Goal: Task Accomplishment & Management: Manage account settings

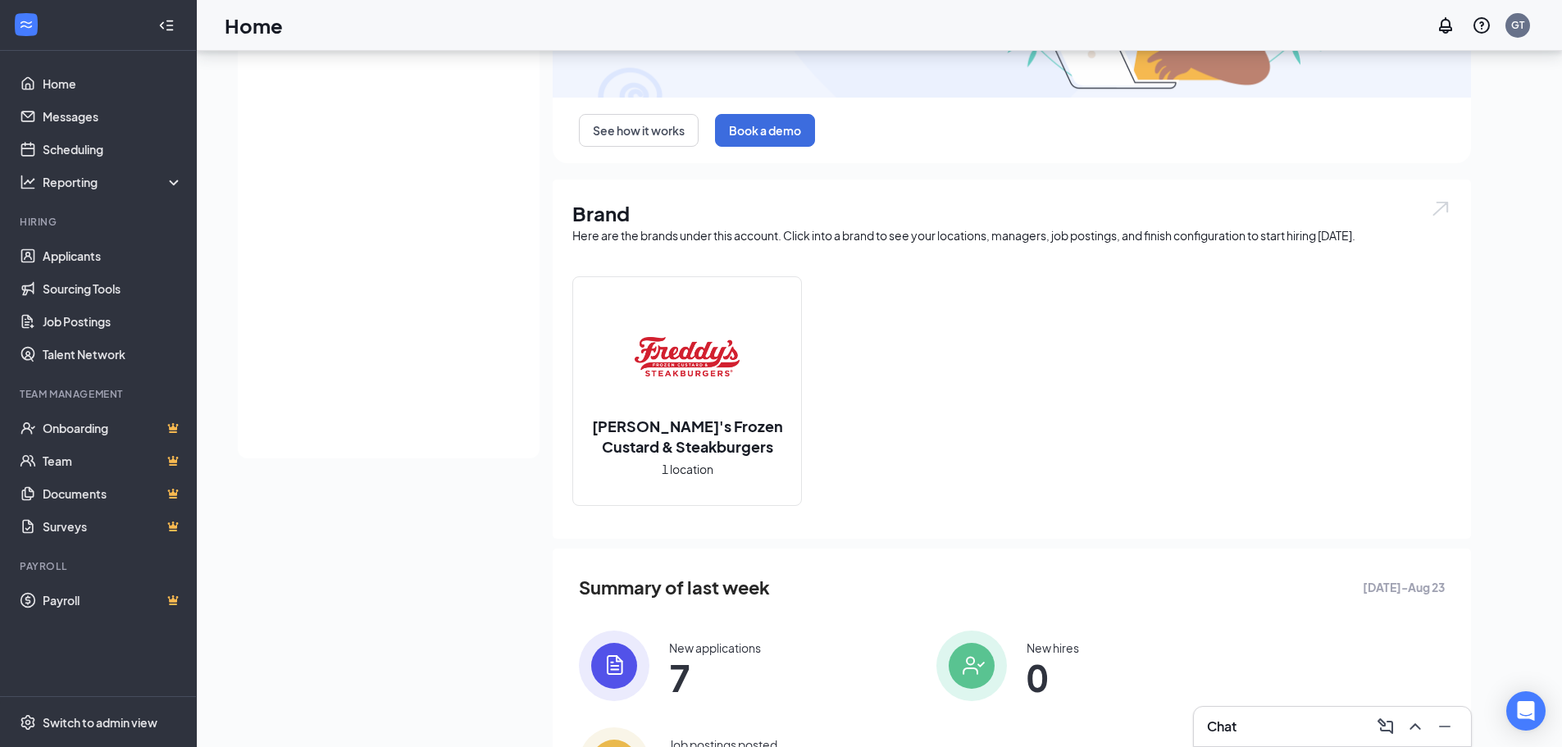
scroll to position [313, 0]
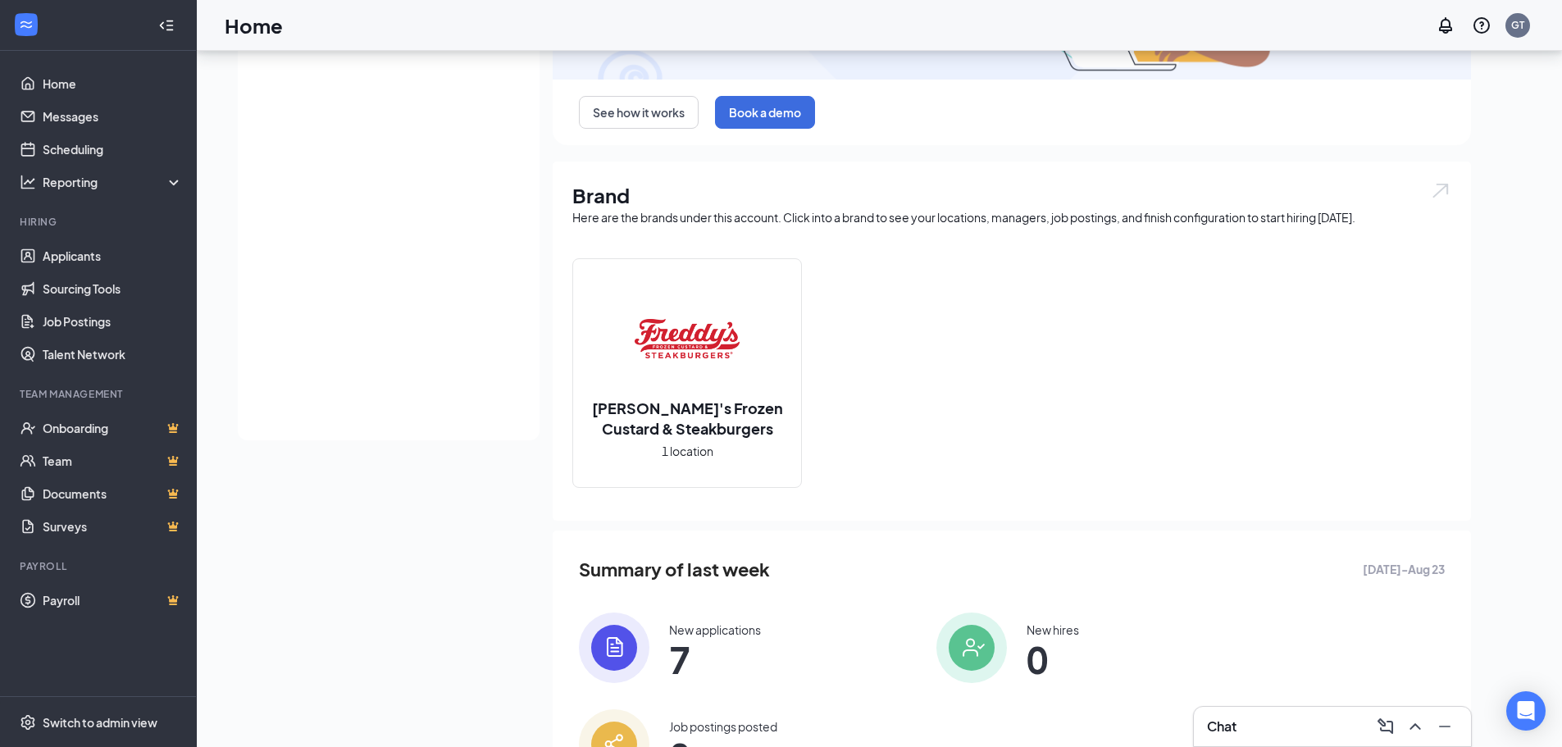
click at [713, 636] on div "New applications" at bounding box center [715, 629] width 92 height 16
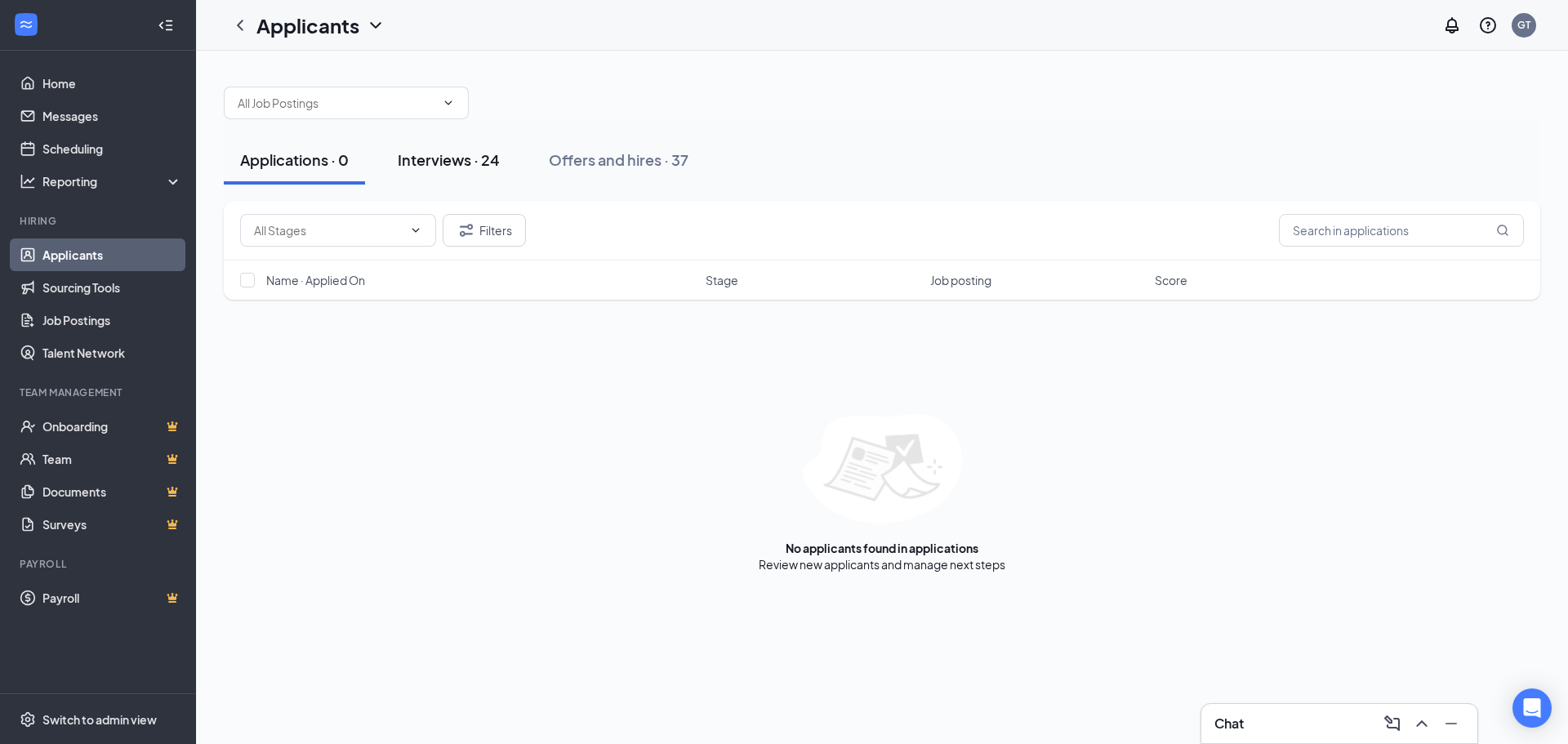
click at [416, 153] on div "Interviews · 24" at bounding box center [448, 159] width 102 height 20
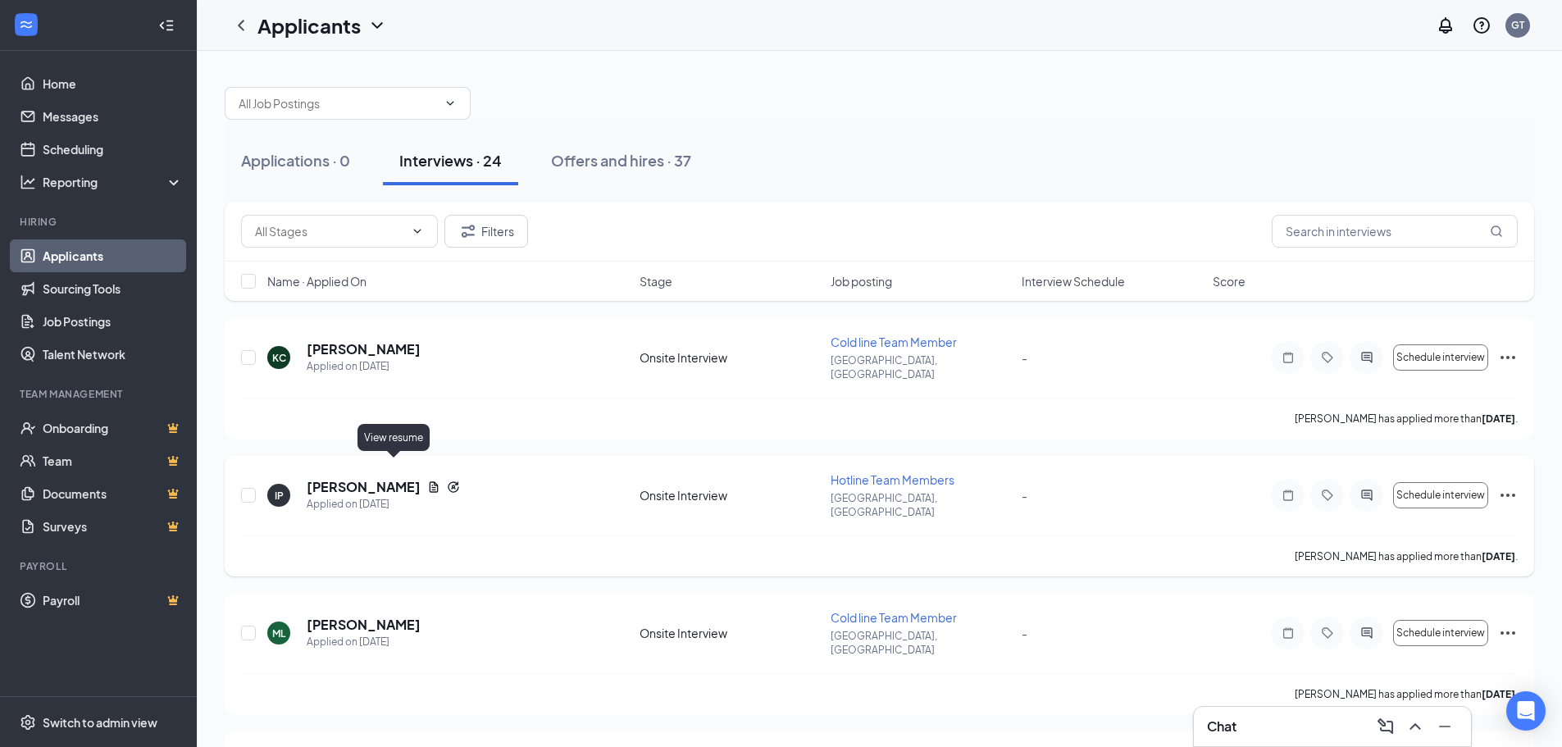
click at [430, 481] on icon "Document" at bounding box center [434, 486] width 9 height 11
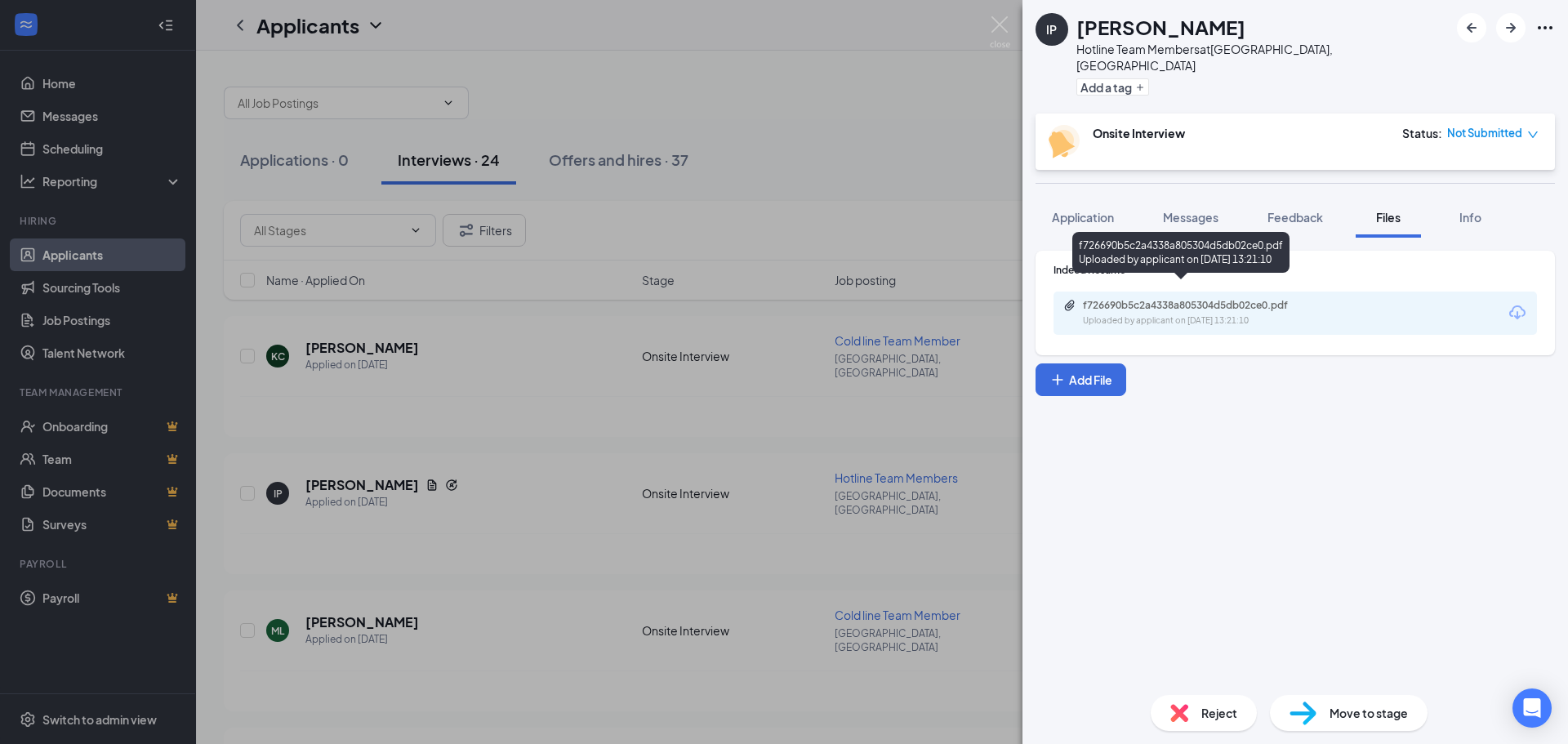
click at [1149, 299] on div "f726690b5c2a4338a805304d5db02ce0.pdf" at bounding box center [1197, 305] width 229 height 13
click at [1202, 210] on span "Messages" at bounding box center [1190, 217] width 56 height 15
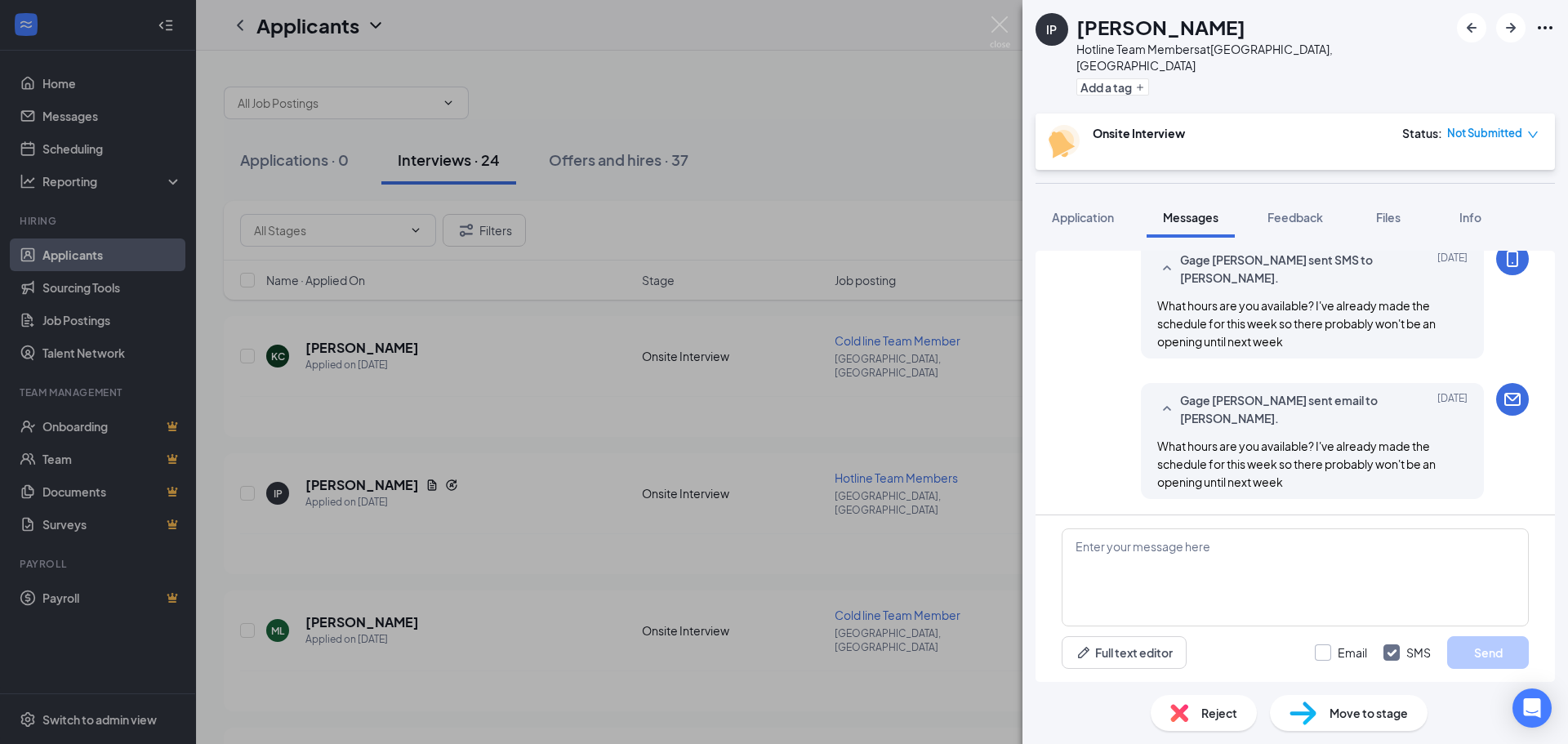
scroll to position [788, 0]
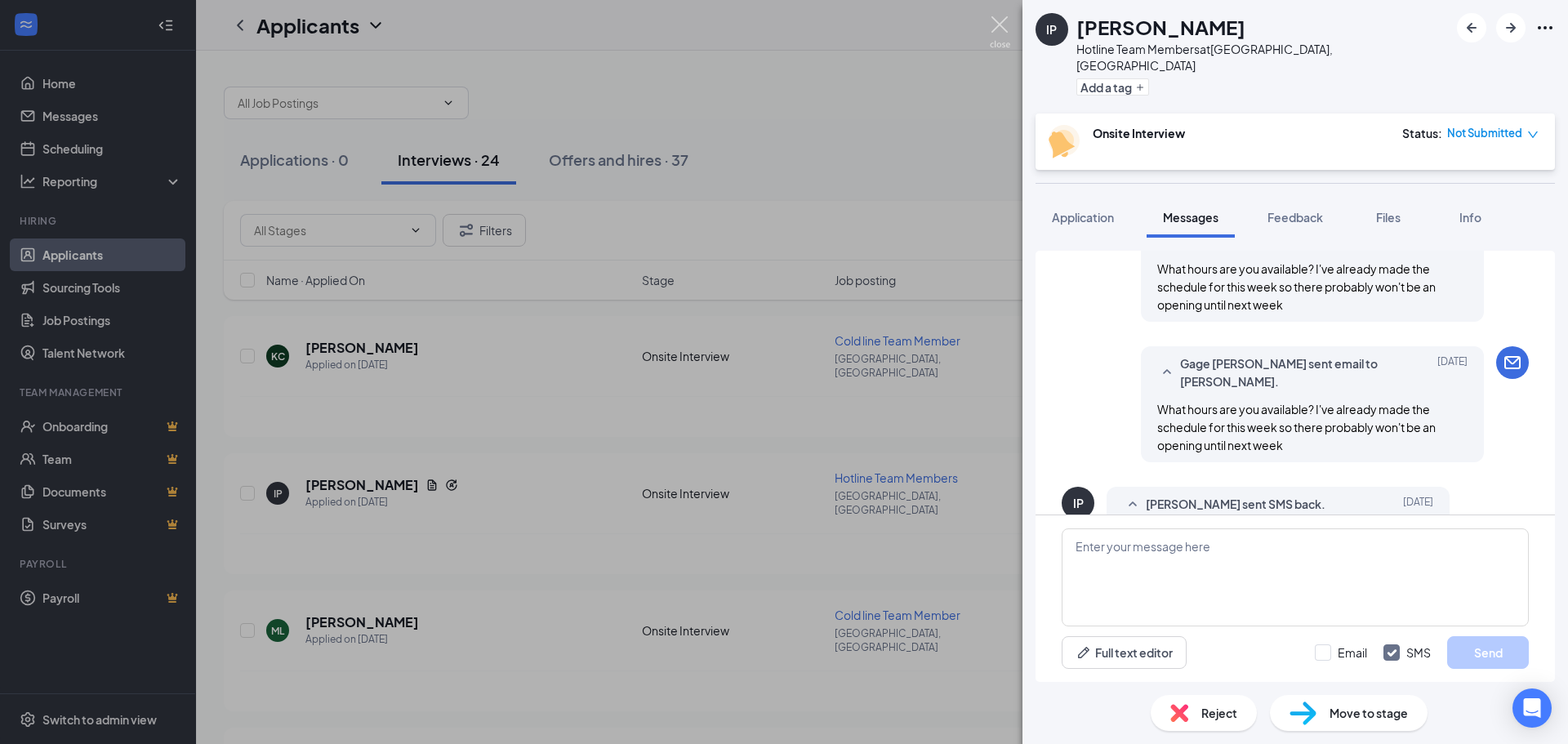
click at [995, 20] on img at bounding box center [1000, 32] width 20 height 32
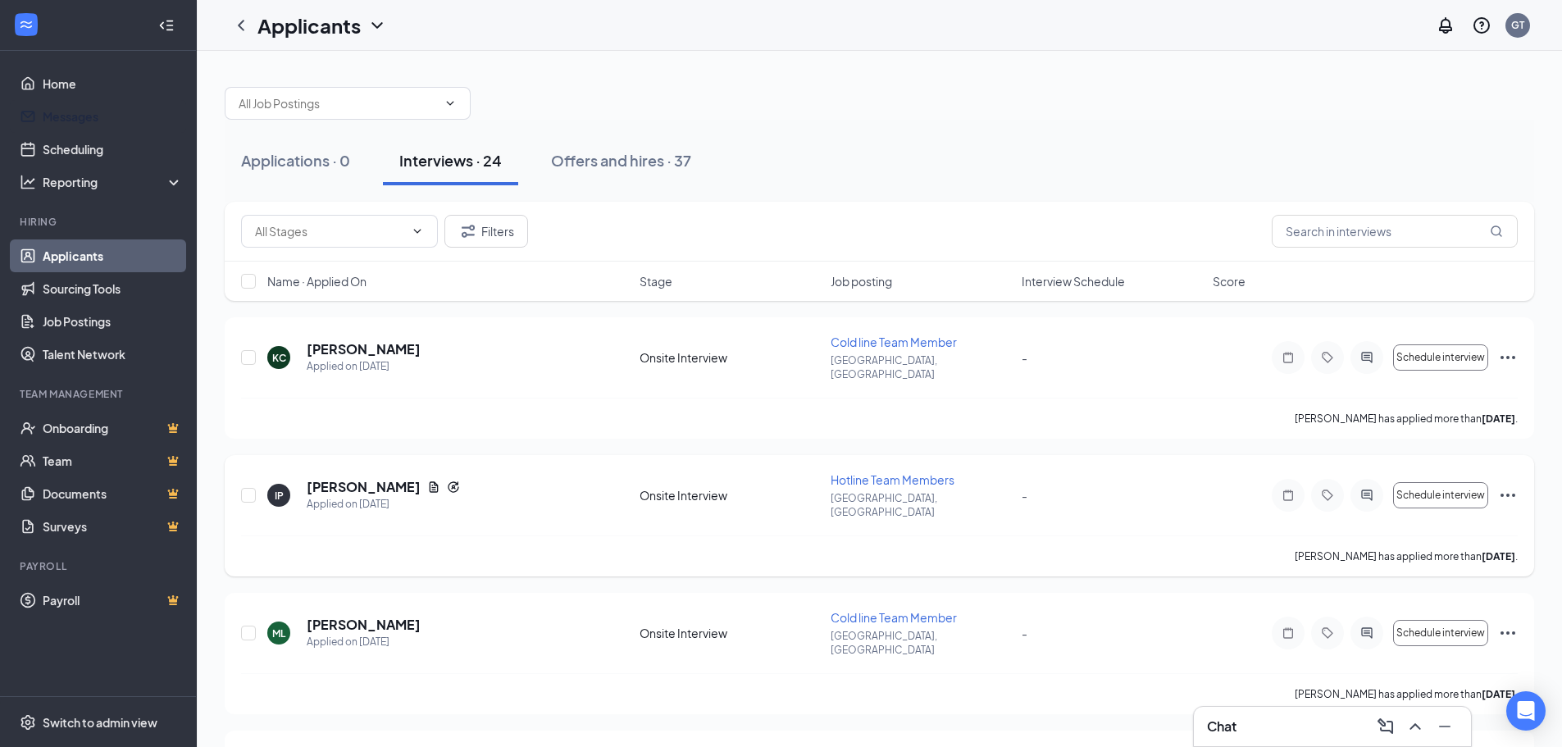
drag, startPoint x: 63, startPoint y: 119, endPoint x: 1269, endPoint y: 461, distance: 1253.5
click at [63, 119] on link "Messages" at bounding box center [113, 116] width 140 height 33
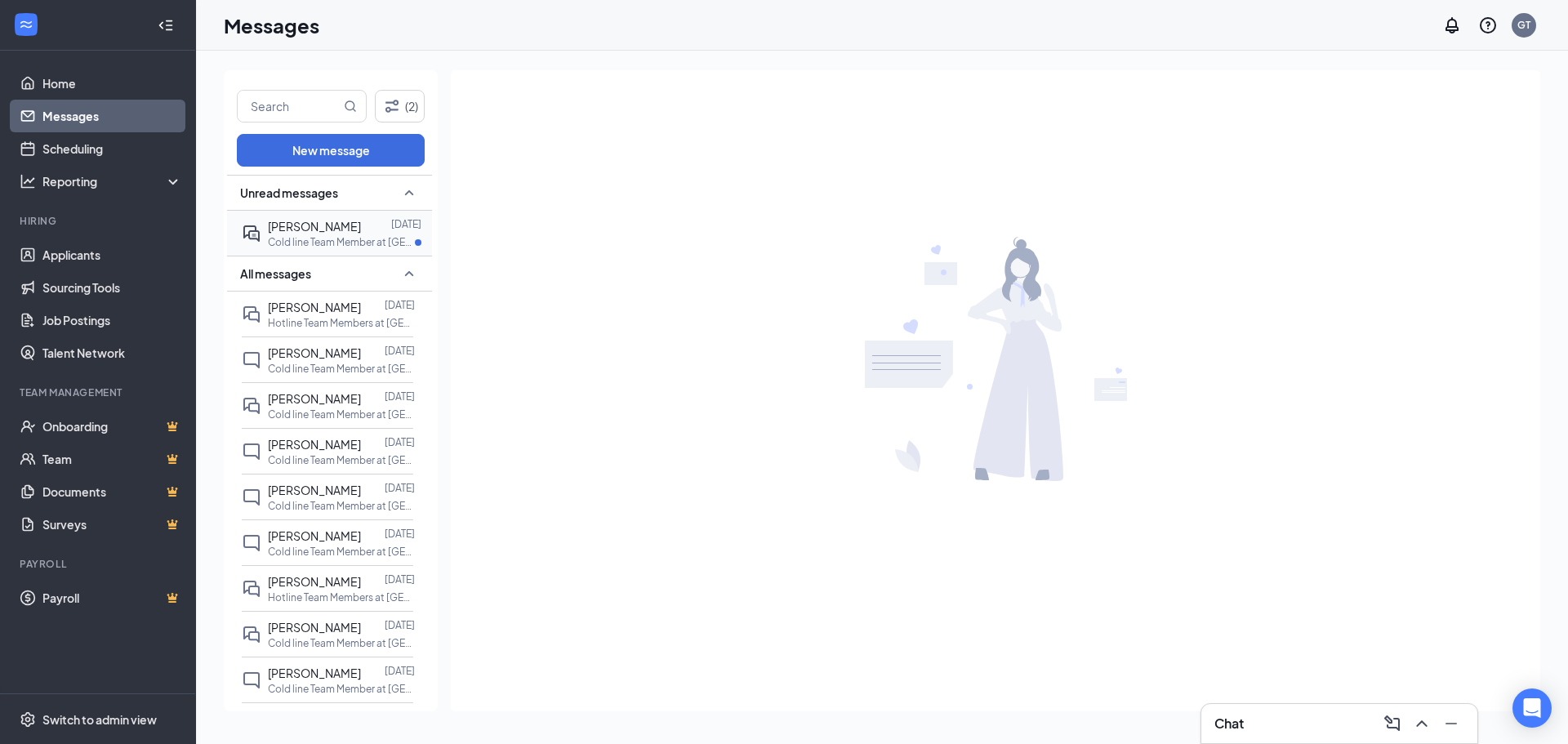
click at [335, 238] on p "Cold line Team Member at [GEOGRAPHIC_DATA], [GEOGRAPHIC_DATA]" at bounding box center [342, 242] width 147 height 14
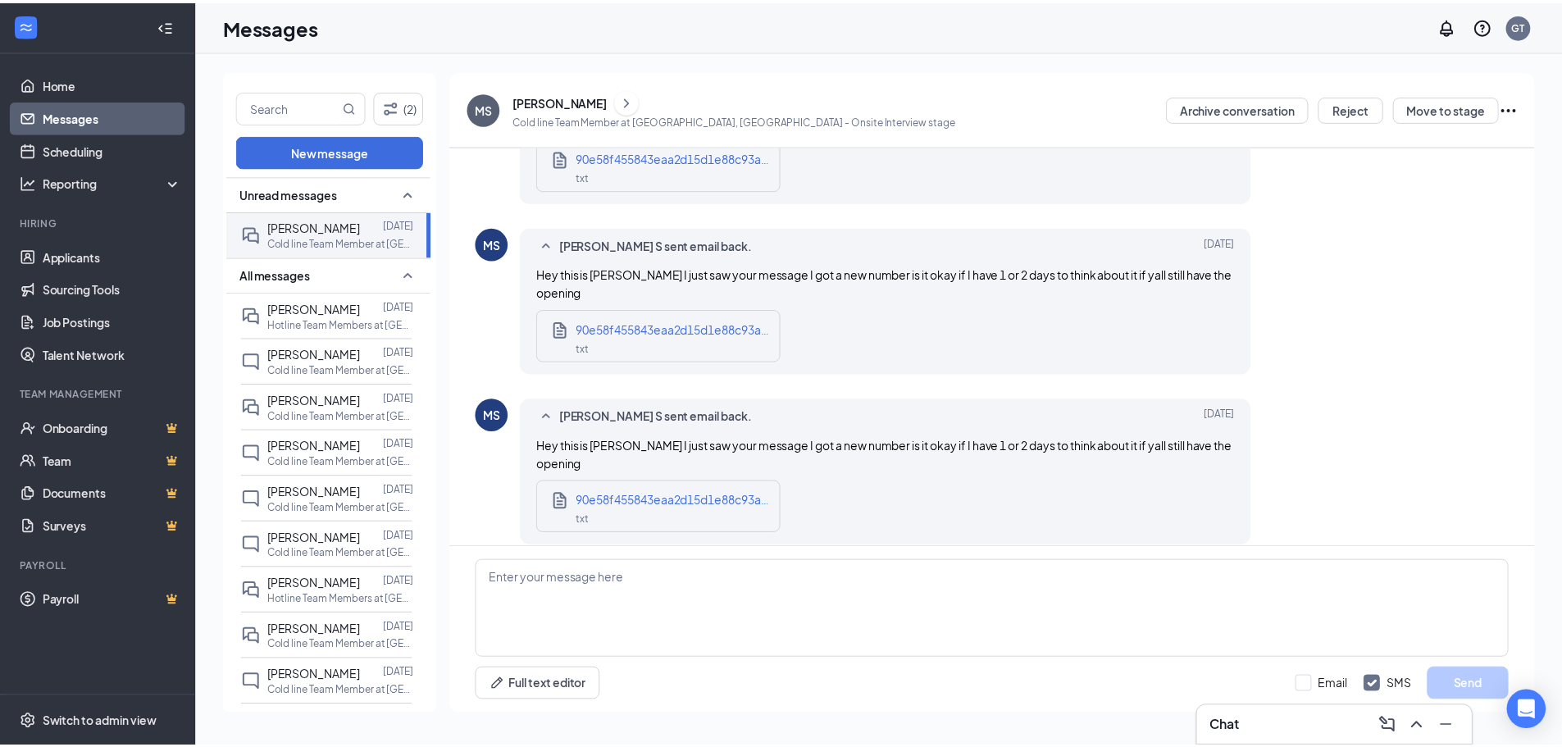
scroll to position [894, 0]
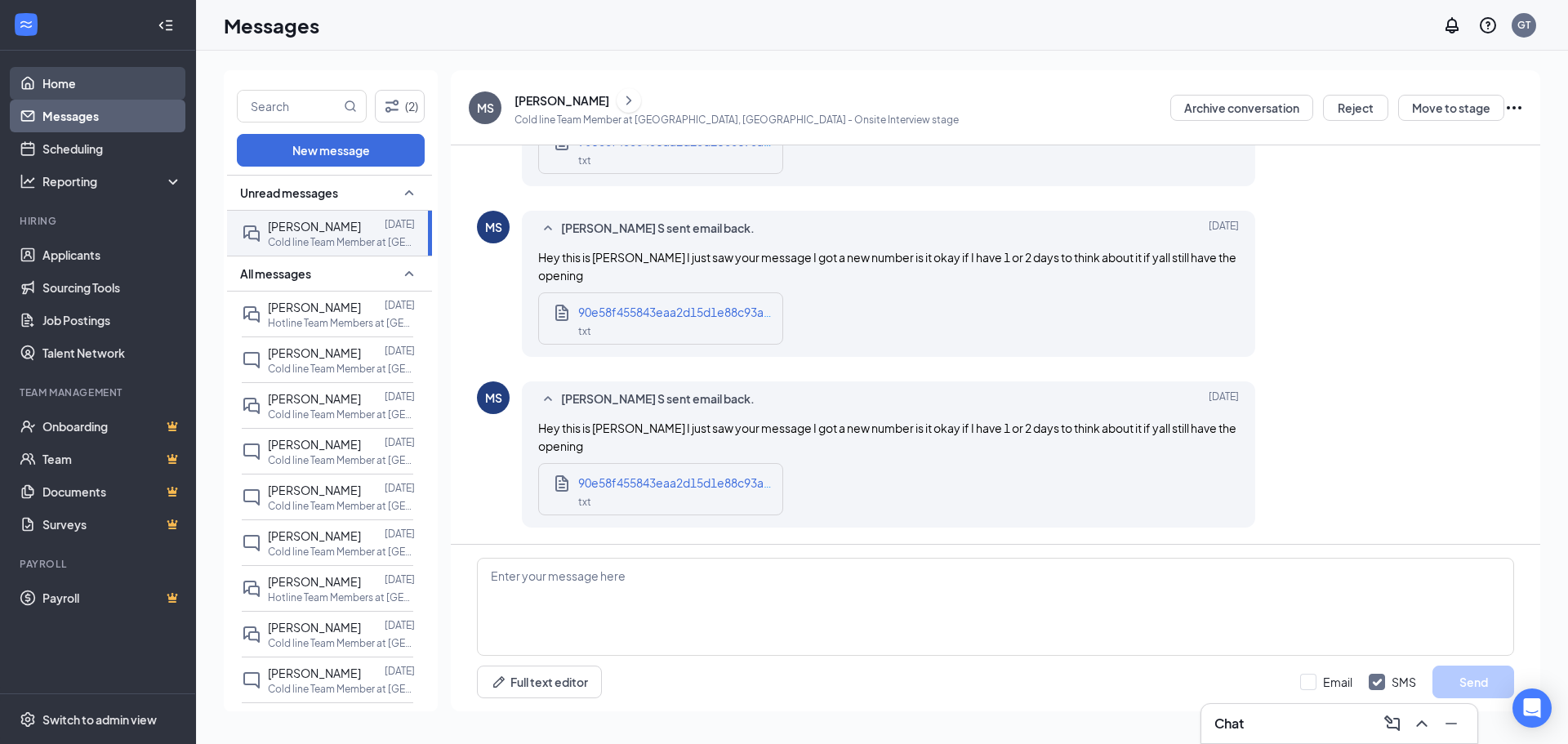
click at [43, 84] on link "Home" at bounding box center [113, 83] width 139 height 33
